Goal: Register for event/course

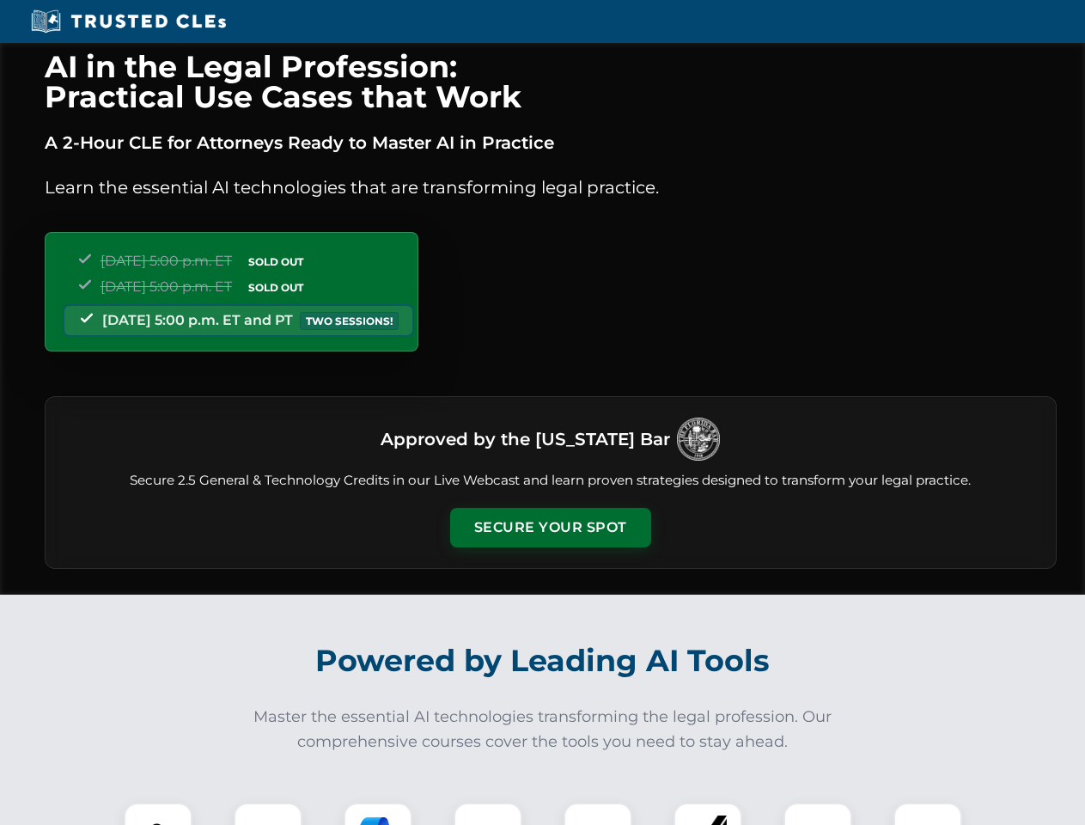
click at [550, 528] on button "Secure Your Spot" at bounding box center [550, 528] width 201 height 40
click at [158, 814] on img at bounding box center [158, 837] width 50 height 50
click at [268, 814] on div at bounding box center [268, 837] width 69 height 69
